Goal: Information Seeking & Learning: Learn about a topic

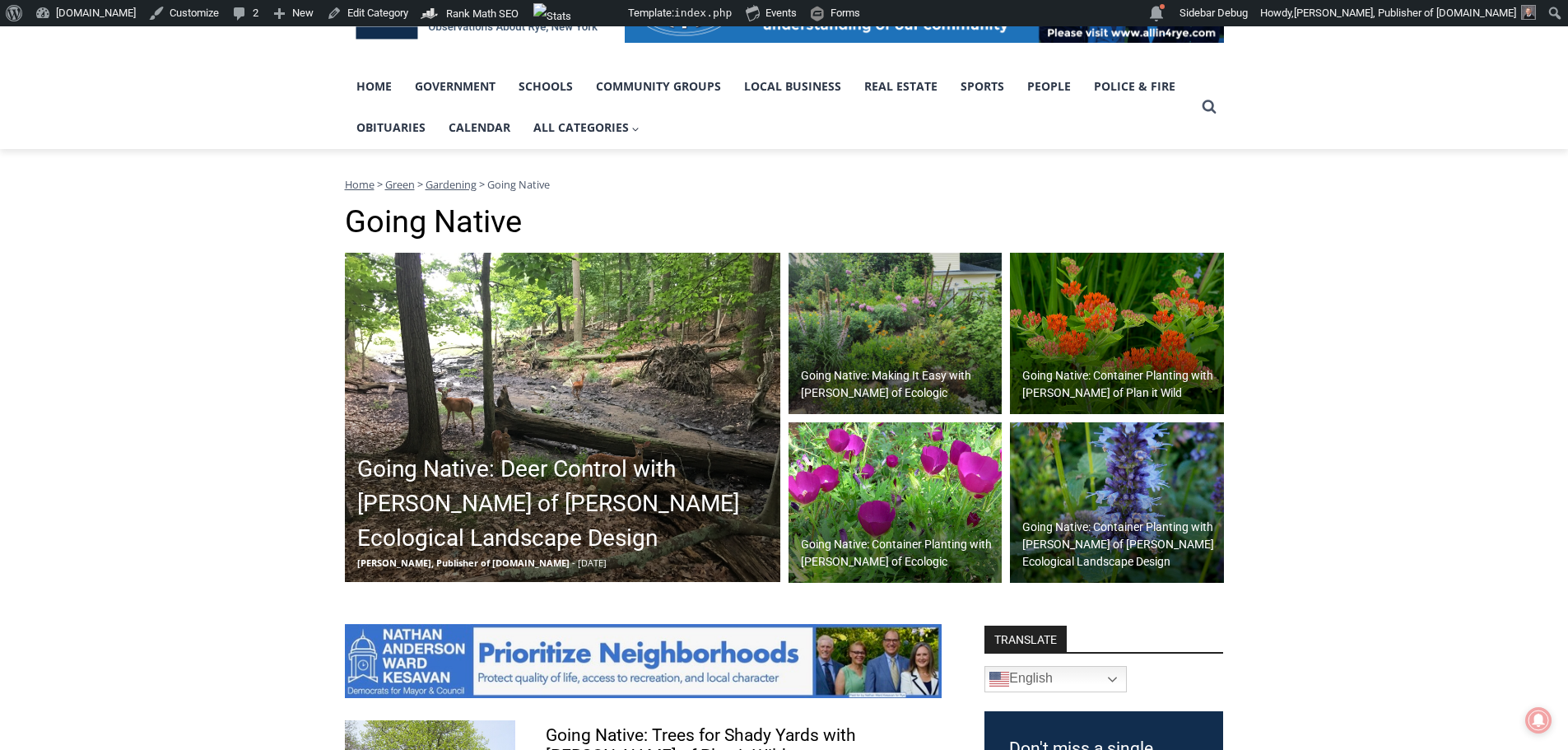
scroll to position [329, 0]
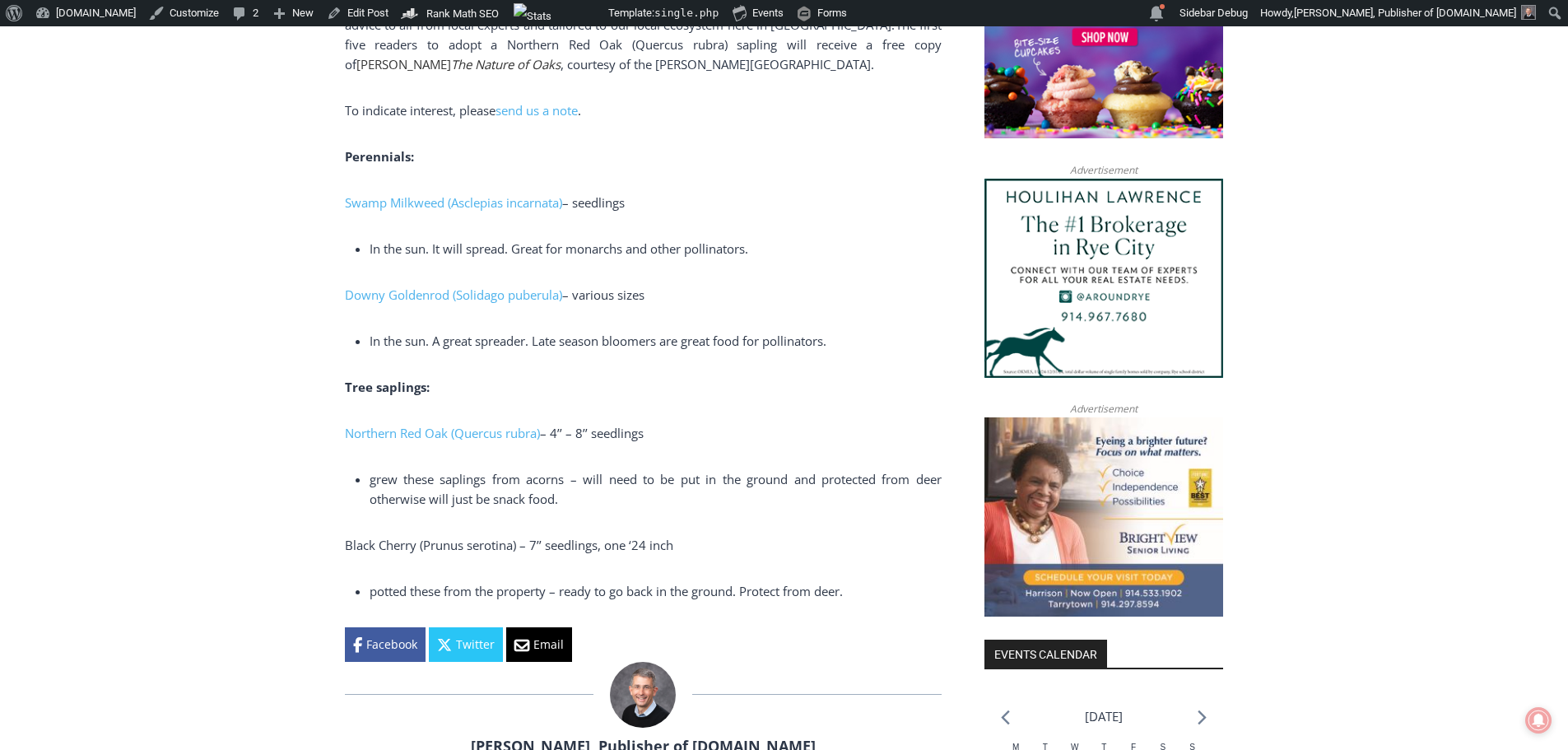
scroll to position [1452, 0]
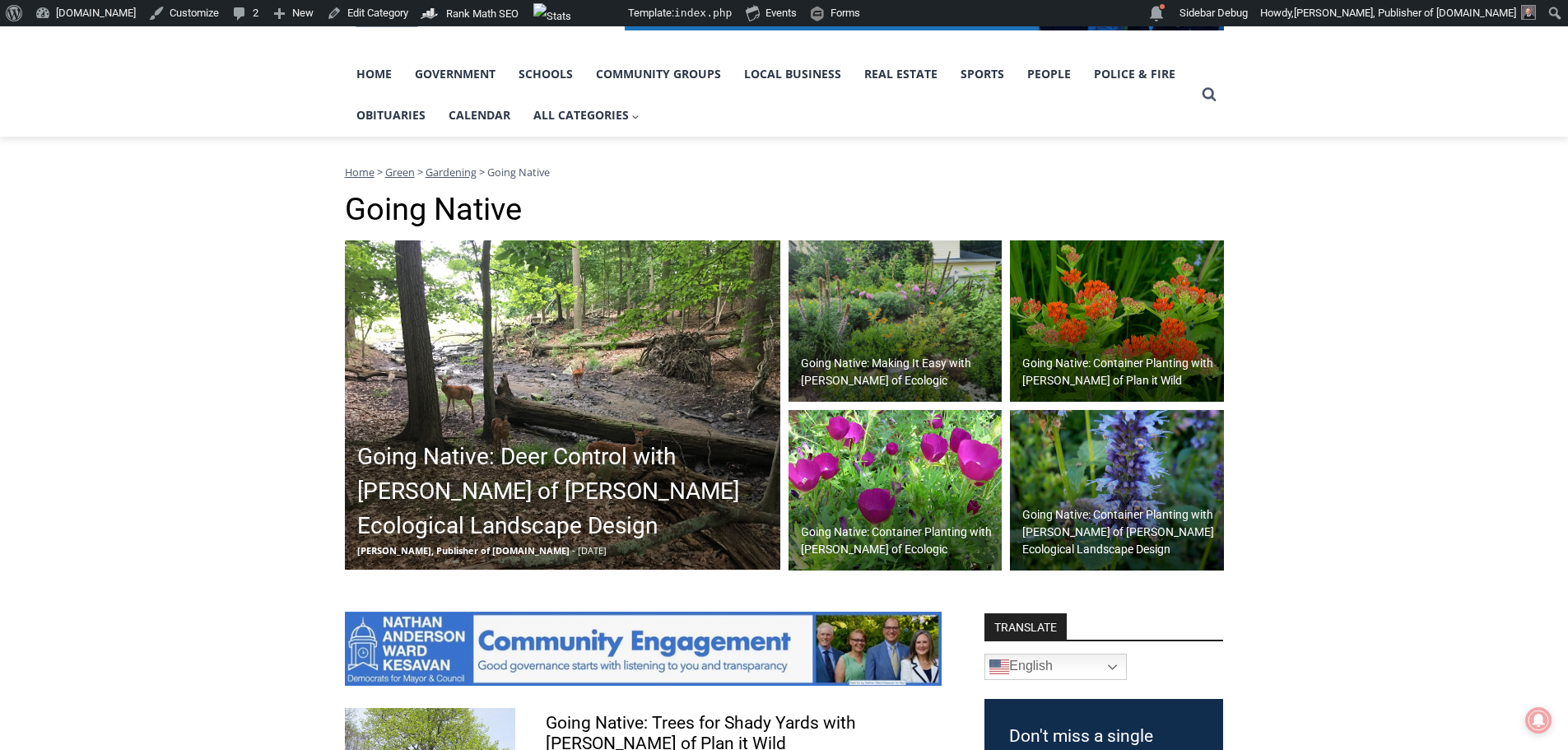
scroll to position [329, 0]
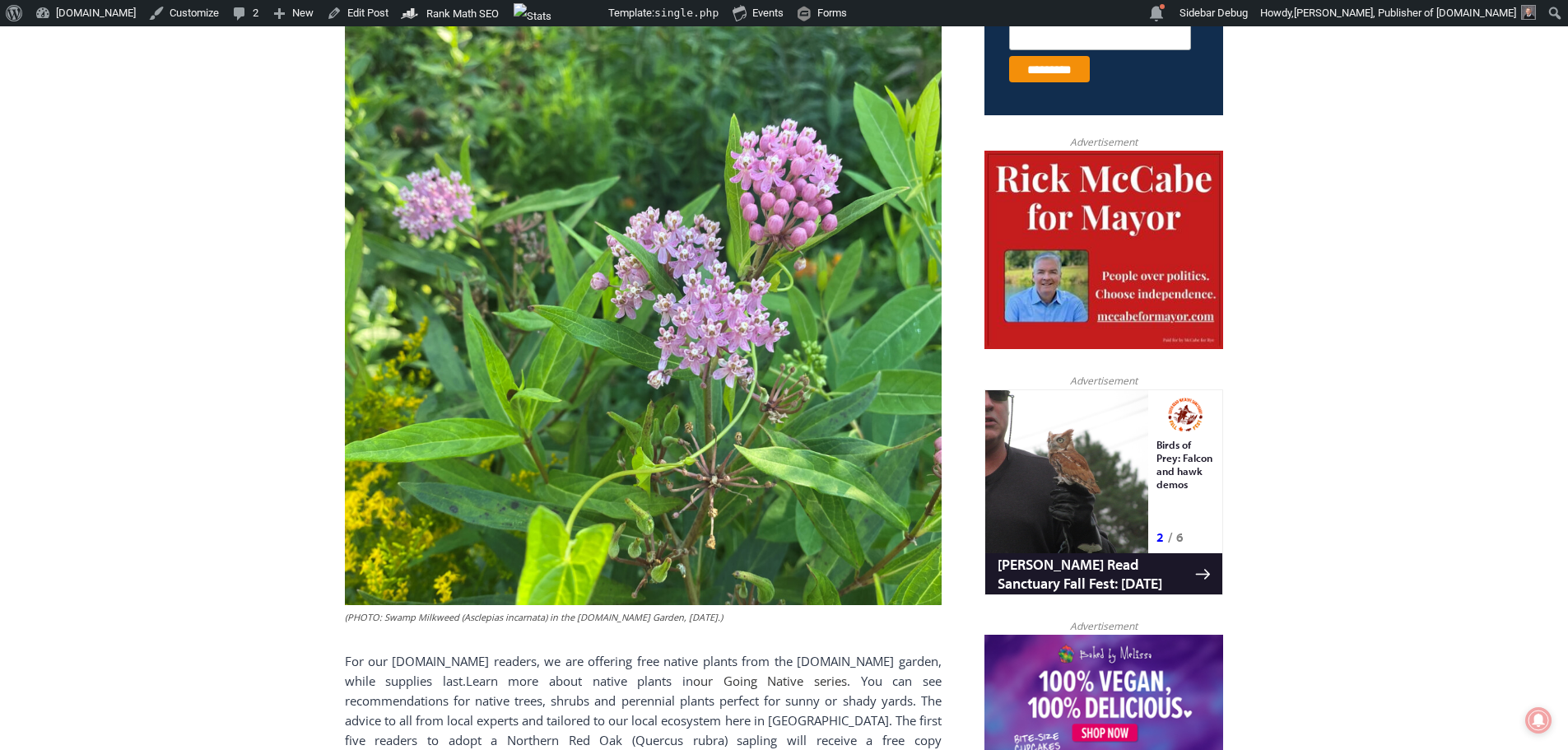
scroll to position [741, 0]
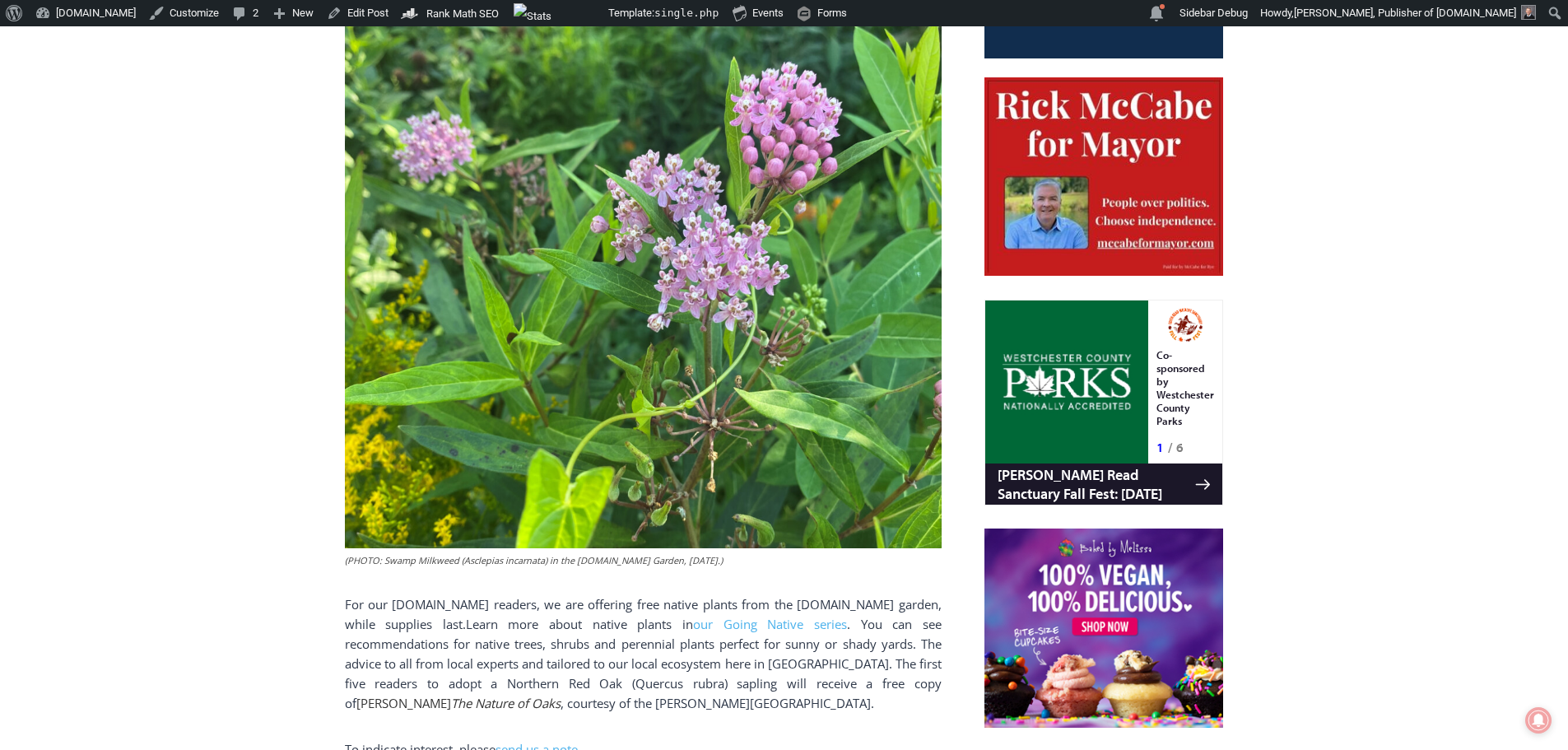
scroll to position [906, 0]
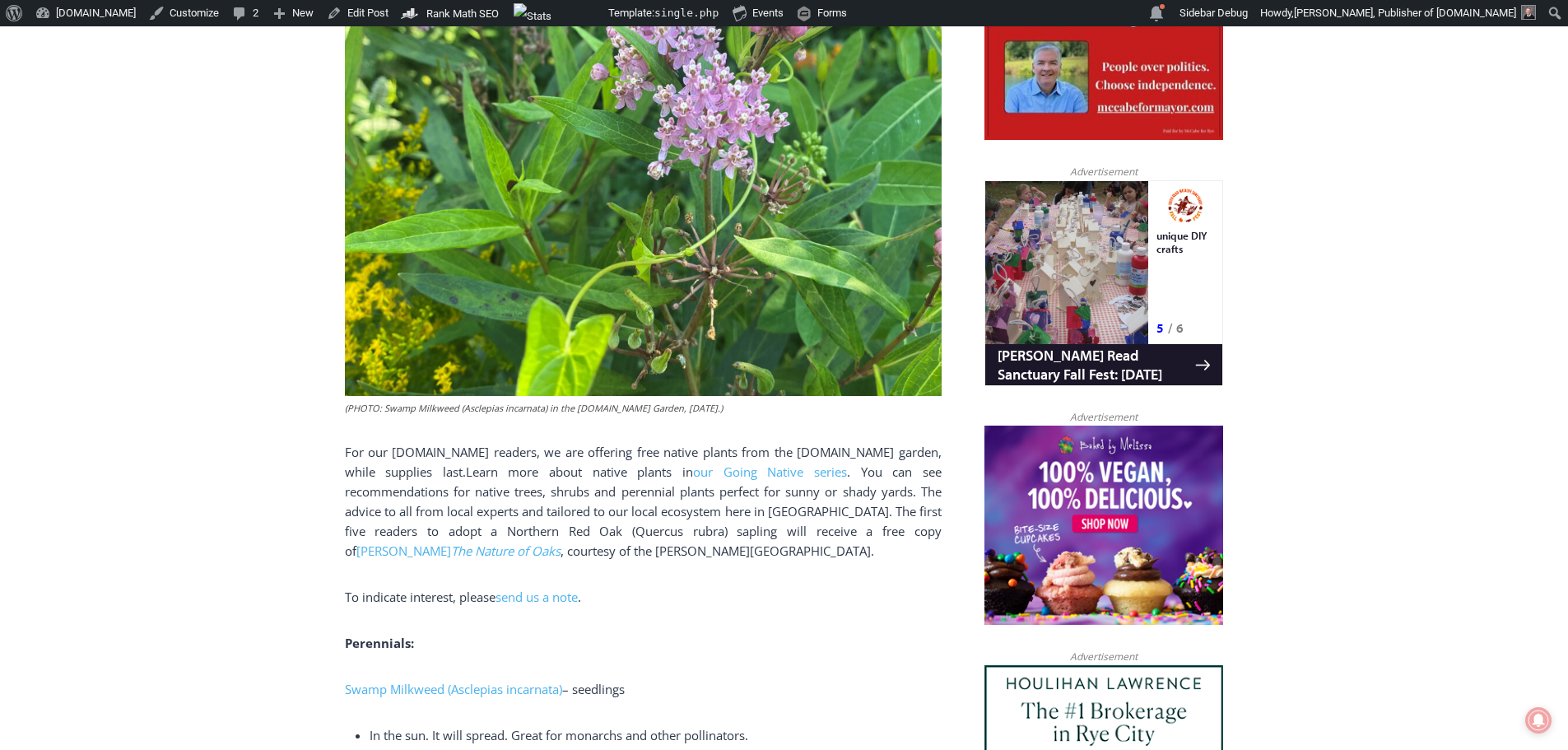
scroll to position [988, 0]
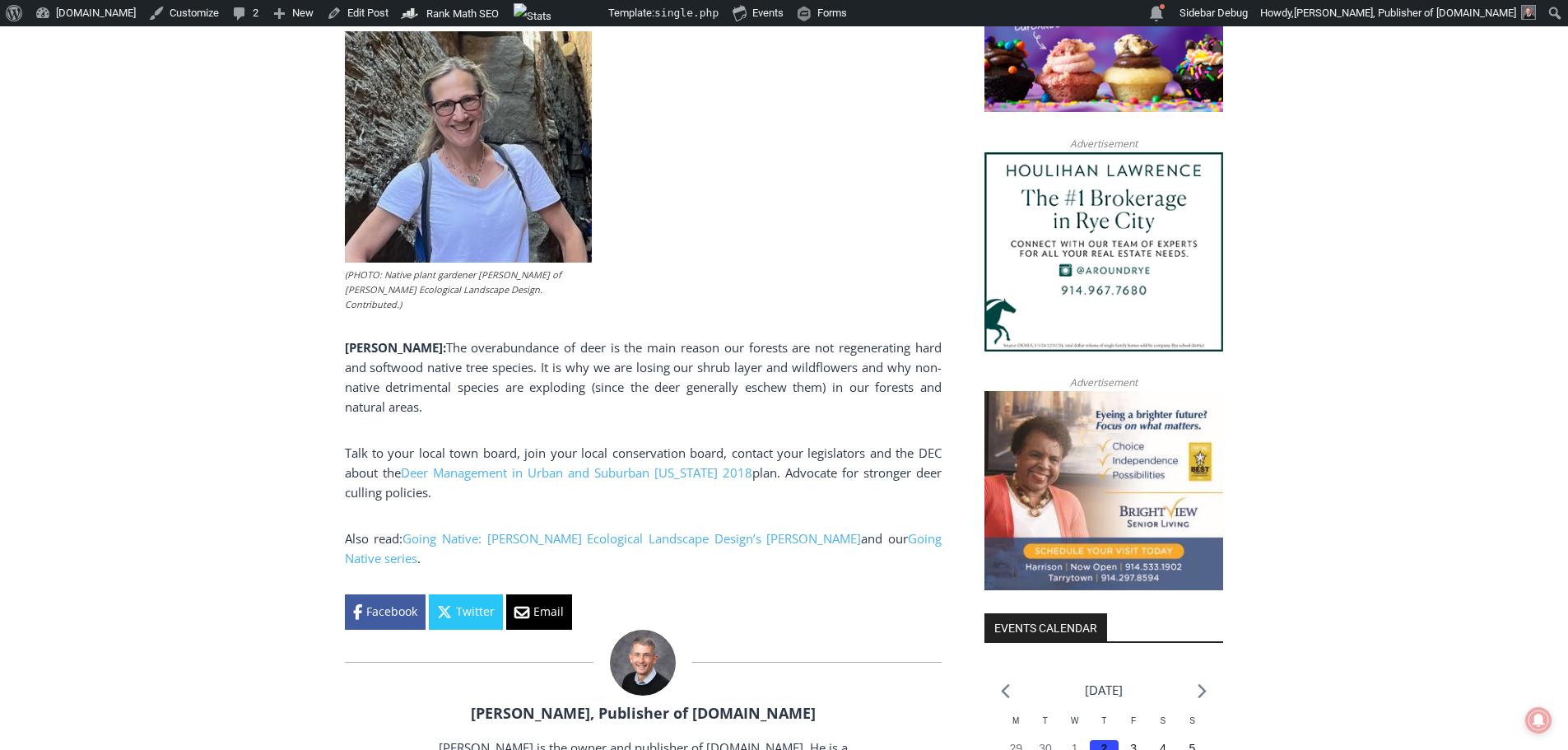
scroll to position [1482, 0]
